Goal: Information Seeking & Learning: Learn about a topic

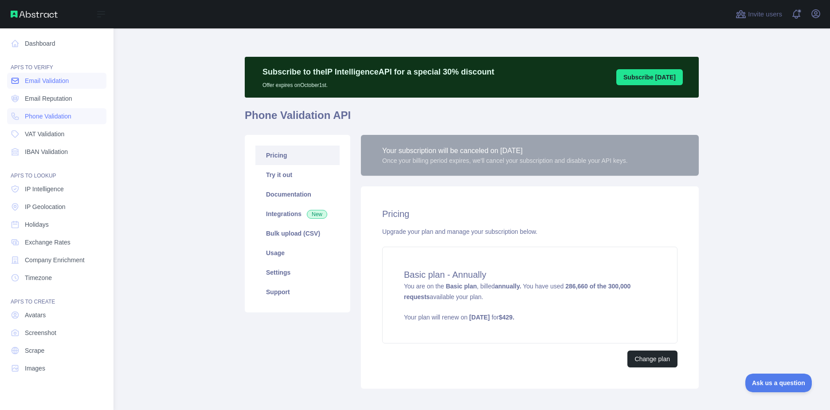
click at [46, 80] on span "Email Validation" at bounding box center [47, 80] width 44 height 9
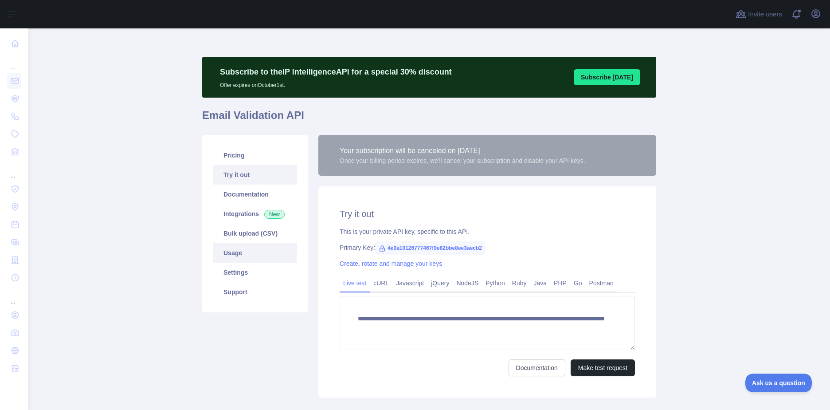
click at [261, 255] on link "Usage" at bounding box center [255, 253] width 84 height 20
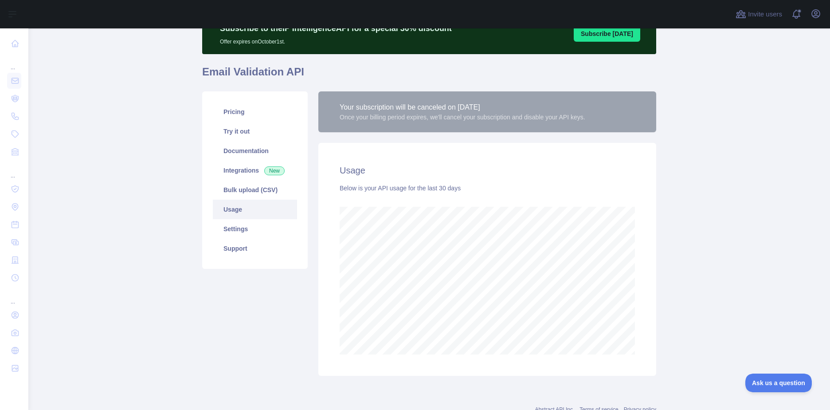
scroll to position [75, 0]
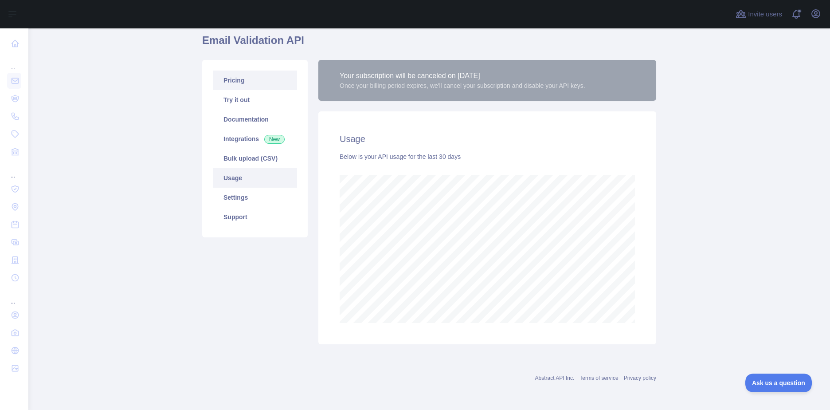
click at [240, 81] on link "Pricing" at bounding box center [255, 80] width 84 height 20
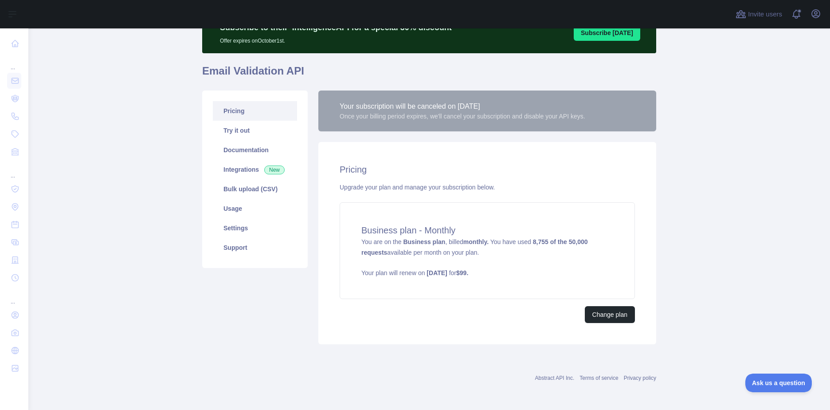
scroll to position [44, 0]
